Goal: Navigation & Orientation: Find specific page/section

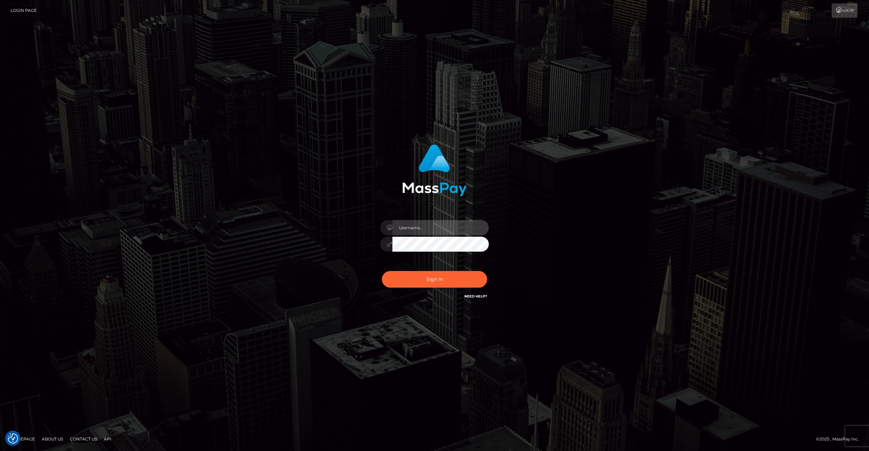
click at [435, 227] on input "text" at bounding box center [440, 227] width 96 height 15
click at [0, 450] on com-1password-button at bounding box center [0, 451] width 0 height 0
type input "rakshit.throne"
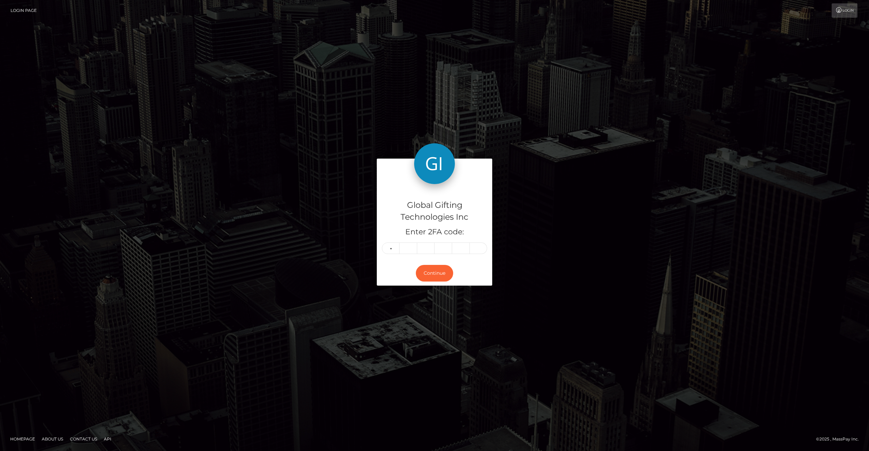
type input "4"
type input "8"
type input "1"
type input "4"
type input "5"
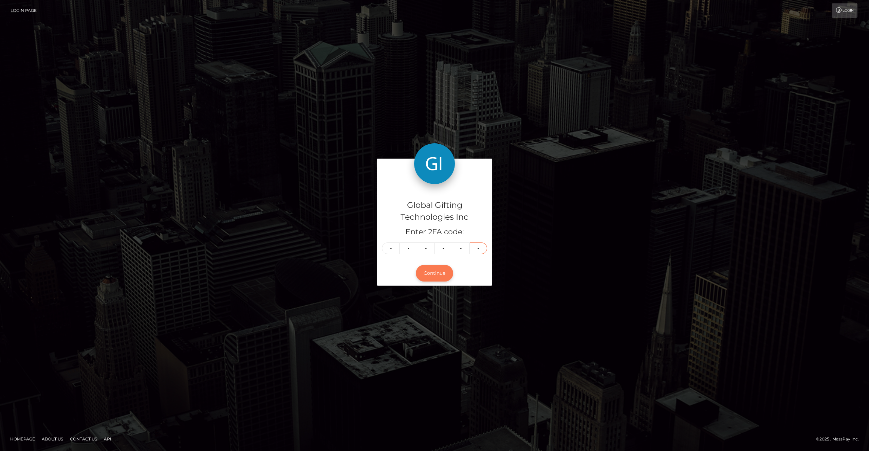
type input "0"
click at [447, 274] on button "Continue" at bounding box center [434, 273] width 37 height 17
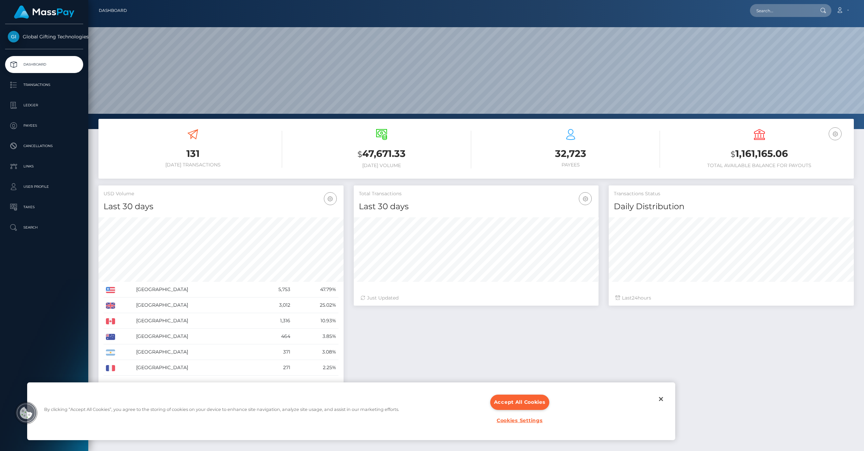
scroll to position [120, 245]
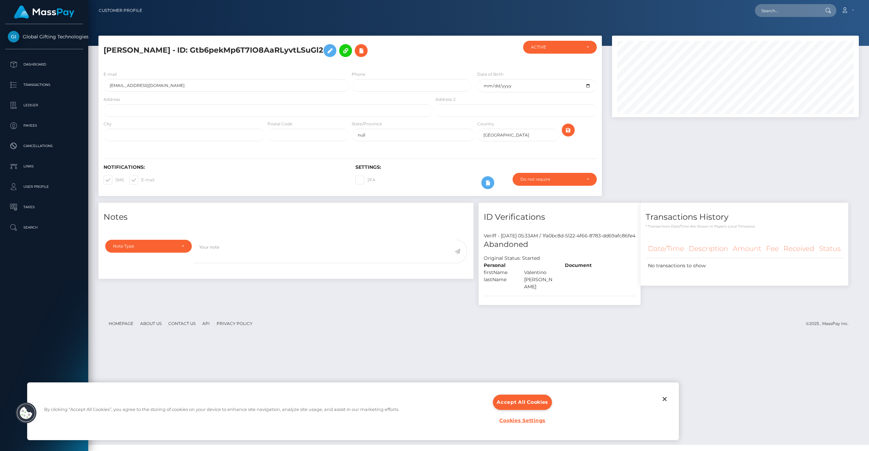
scroll to position [81, 247]
